Goal: Task Accomplishment & Management: Use online tool/utility

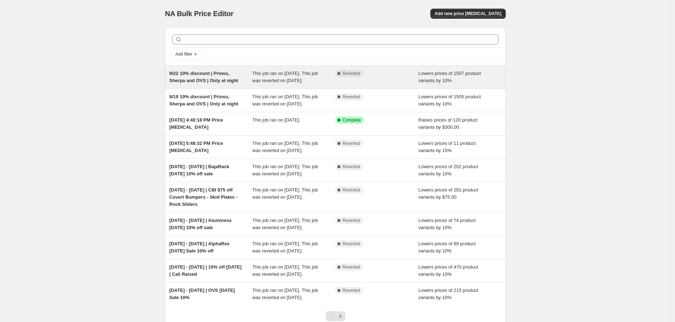
click at [217, 73] on span "9/22 10% discount | Prinsu, Sherpa and OVS | Only at night" at bounding box center [203, 77] width 69 height 13
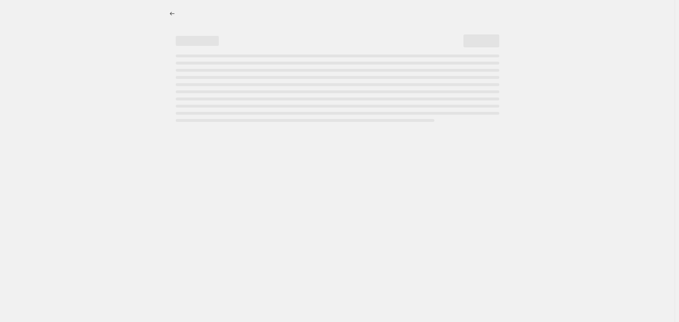
select select "percentage"
select select "vendor"
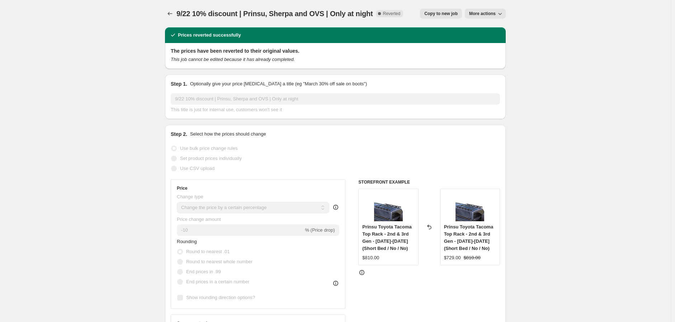
click at [450, 12] on span "Copy to new job" at bounding box center [440, 14] width 33 height 6
select select "percentage"
select select "vendor"
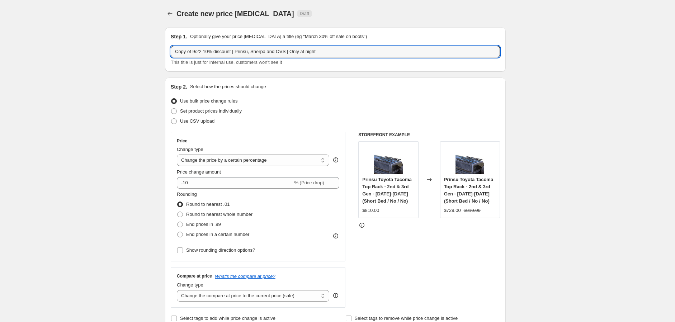
drag, startPoint x: 196, startPoint y: 53, endPoint x: 145, endPoint y: 52, distance: 51.0
click at [187, 51] on input "9/22 10% discount | Prinsu, Sherpa and OVS | Only at night" at bounding box center [335, 51] width 329 height 11
type input "9/23 10% discount | Prinsu, Sherpa and OVS | Only at night"
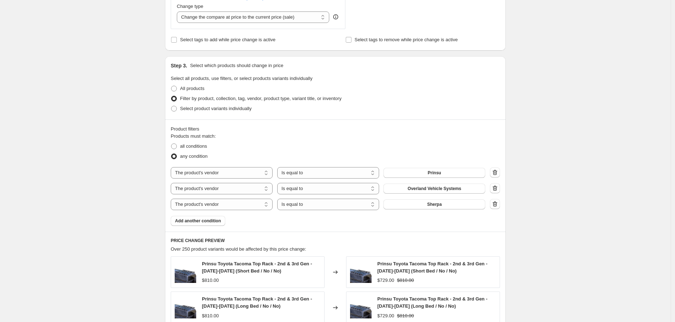
scroll to position [514, 0]
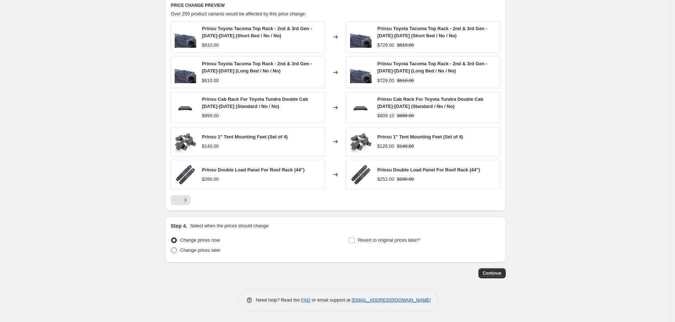
click at [203, 252] on span "Change prices later" at bounding box center [200, 250] width 41 height 5
click at [171, 248] on input "Change prices later" at bounding box center [171, 248] width 0 height 0
radio input "true"
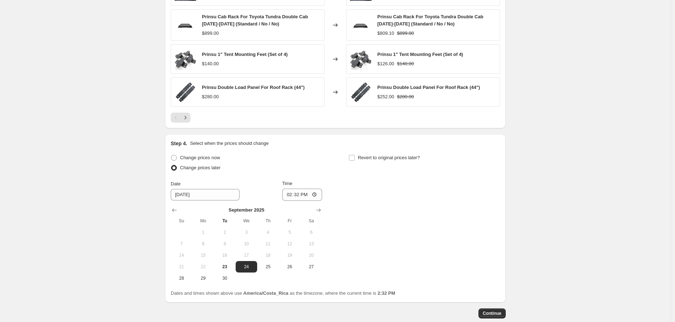
scroll to position [634, 0]
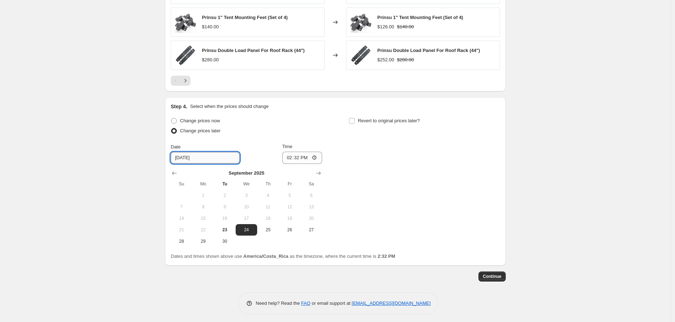
click at [191, 157] on input "[DATE]" at bounding box center [205, 157] width 69 height 11
click at [188, 158] on input "[DATE]" at bounding box center [205, 157] width 69 height 11
click at [184, 159] on input "[DATE]" at bounding box center [205, 157] width 69 height 11
click at [187, 159] on input "[DATE]" at bounding box center [205, 157] width 69 height 11
click at [226, 231] on span "23" at bounding box center [225, 230] width 16 height 6
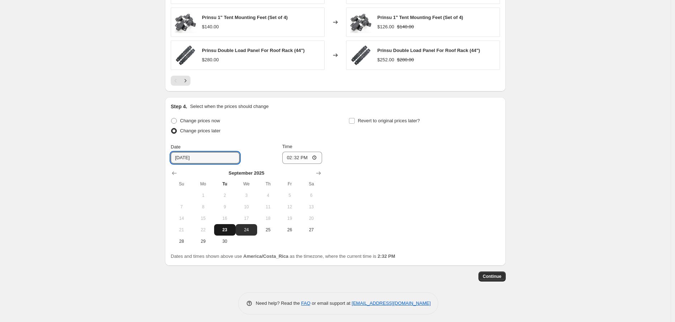
type input "[DATE]"
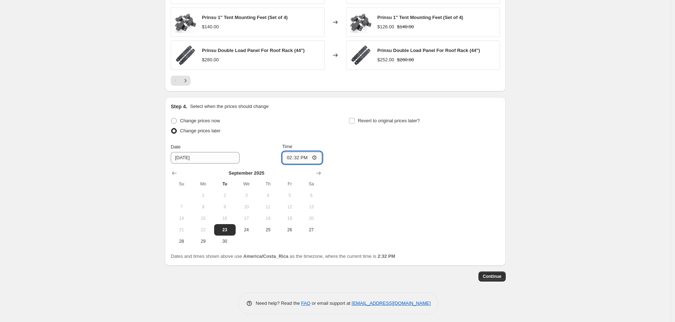
click at [319, 157] on input "14:32" at bounding box center [302, 158] width 40 height 12
type input "20:00"
click at [353, 123] on input "Revert to original prices later?" at bounding box center [352, 121] width 6 height 6
checkbox input "true"
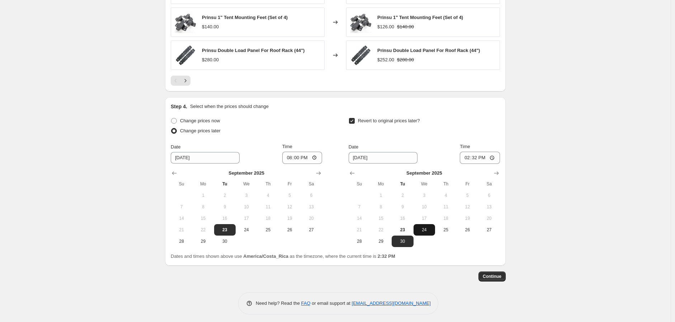
click at [429, 230] on span "24" at bounding box center [425, 230] width 16 height 6
type input "[DATE]"
click at [495, 157] on input "14:32" at bounding box center [480, 158] width 40 height 12
type input "08:00"
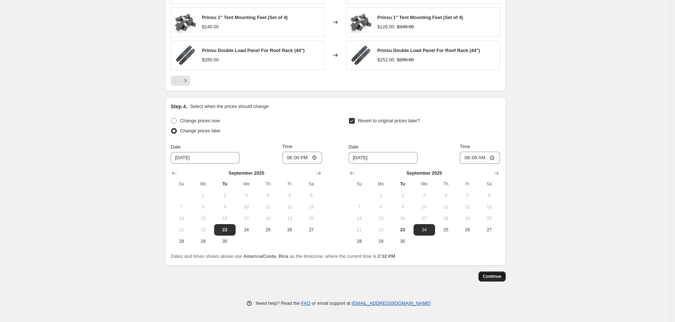
click at [497, 276] on span "Continue" at bounding box center [492, 277] width 19 height 6
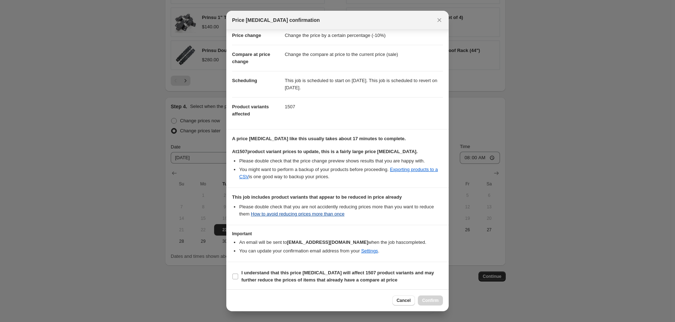
scroll to position [25, 0]
click at [236, 276] on input "I understand that this price [MEDICAL_DATA] will affect 1507 product variants a…" at bounding box center [235, 275] width 6 height 6
checkbox input "true"
click at [431, 303] on span "Confirm" at bounding box center [430, 301] width 17 height 6
